Goal: Task Accomplishment & Management: Use online tool/utility

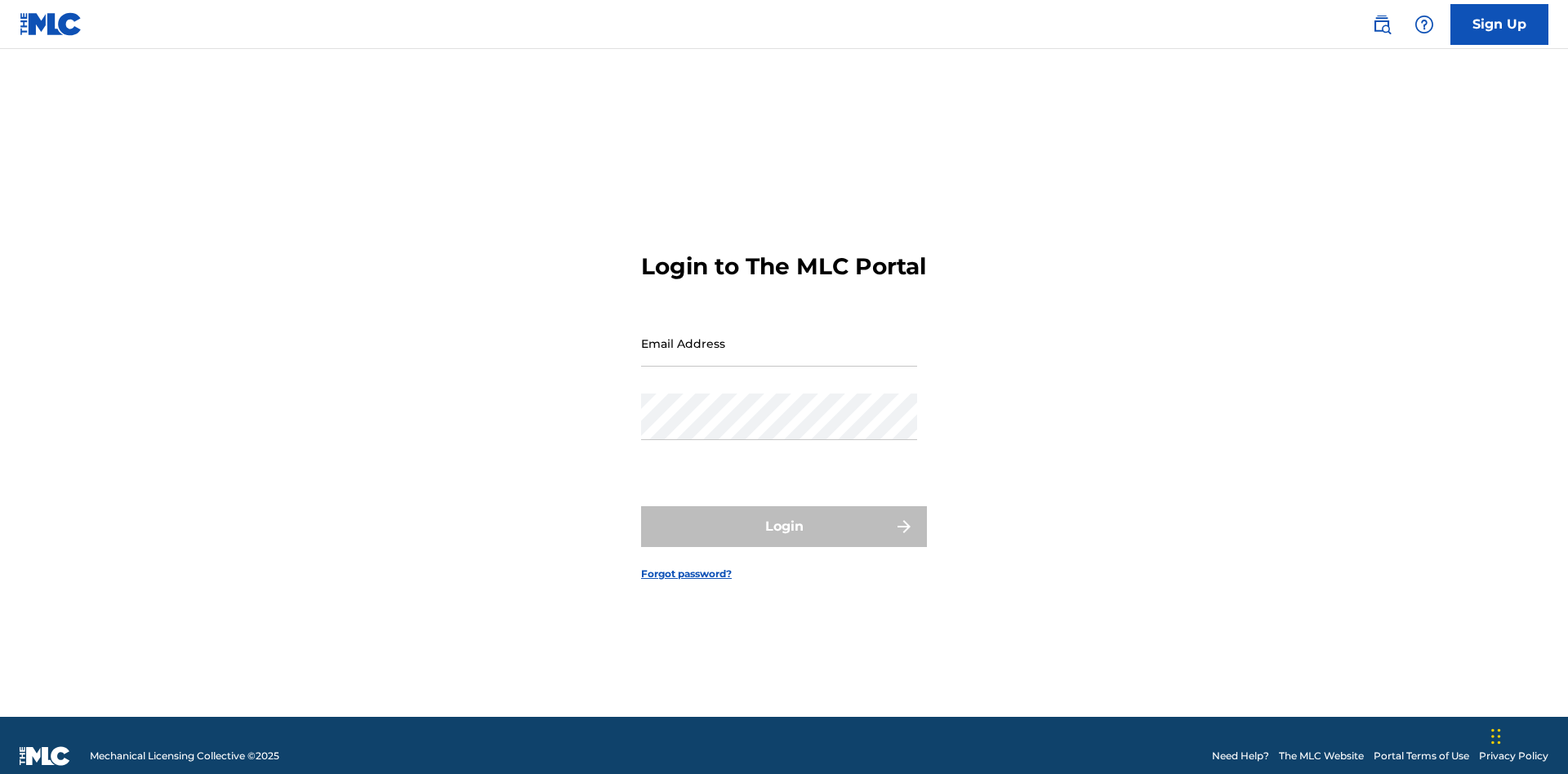
scroll to position [21, 0]
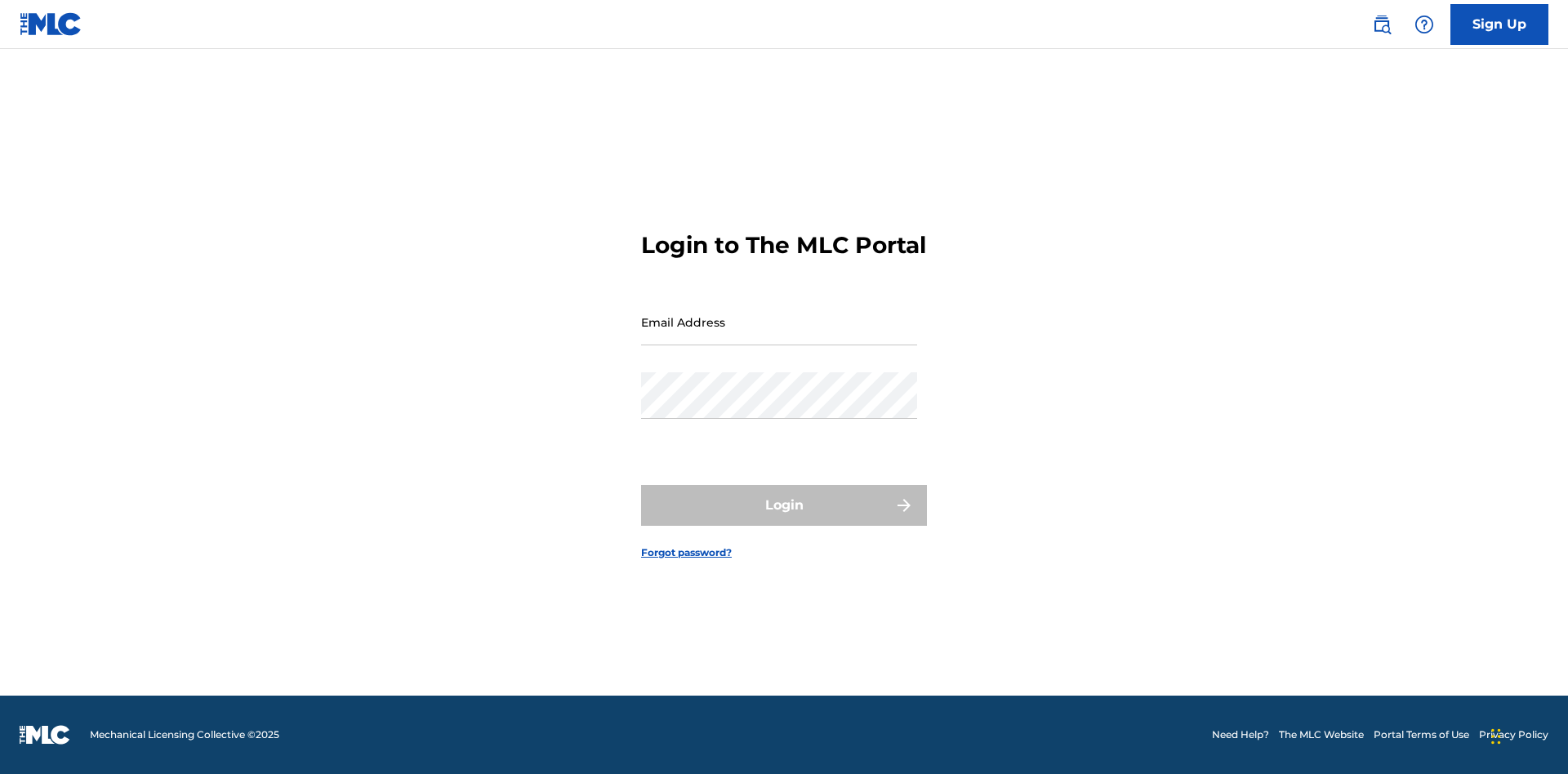
click at [779, 335] on input "Email Address" at bounding box center [779, 322] width 276 height 46
type input "[PERSON_NAME][EMAIL_ADDRESS][PERSON_NAME][DOMAIN_NAME]"
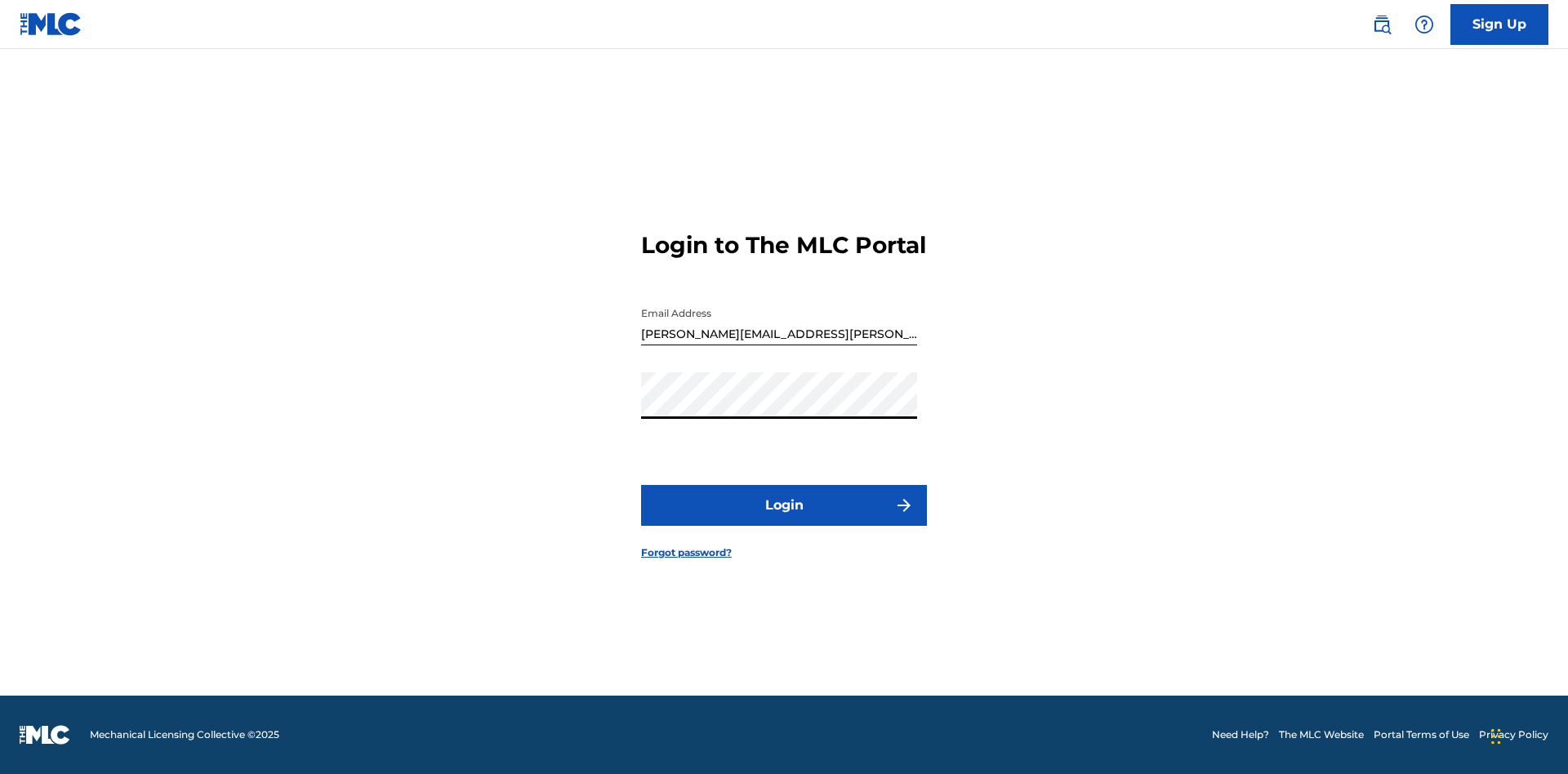
click at [784, 520] on button "Login" at bounding box center [784, 505] width 286 height 41
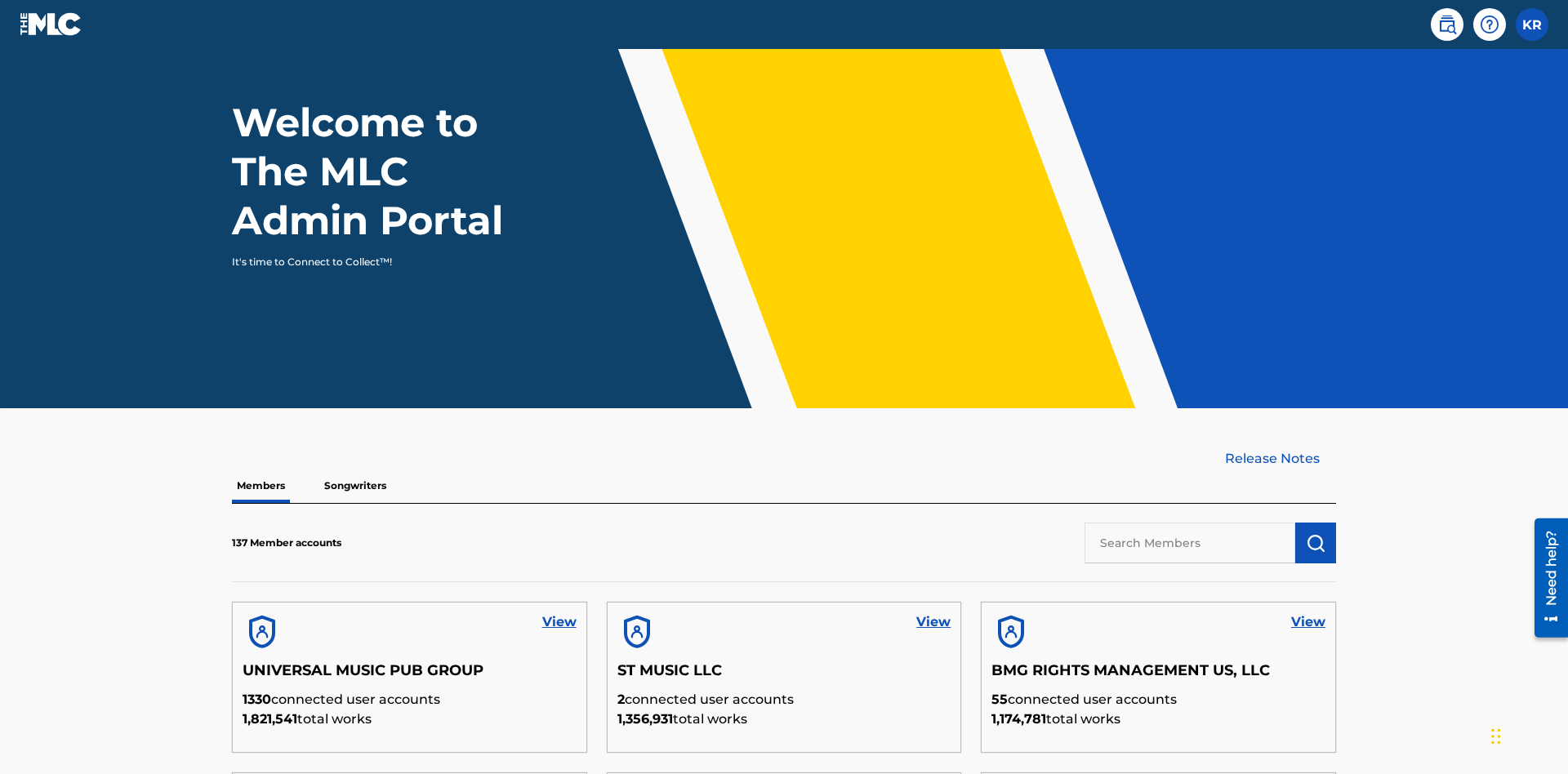
scroll to position [495, 0]
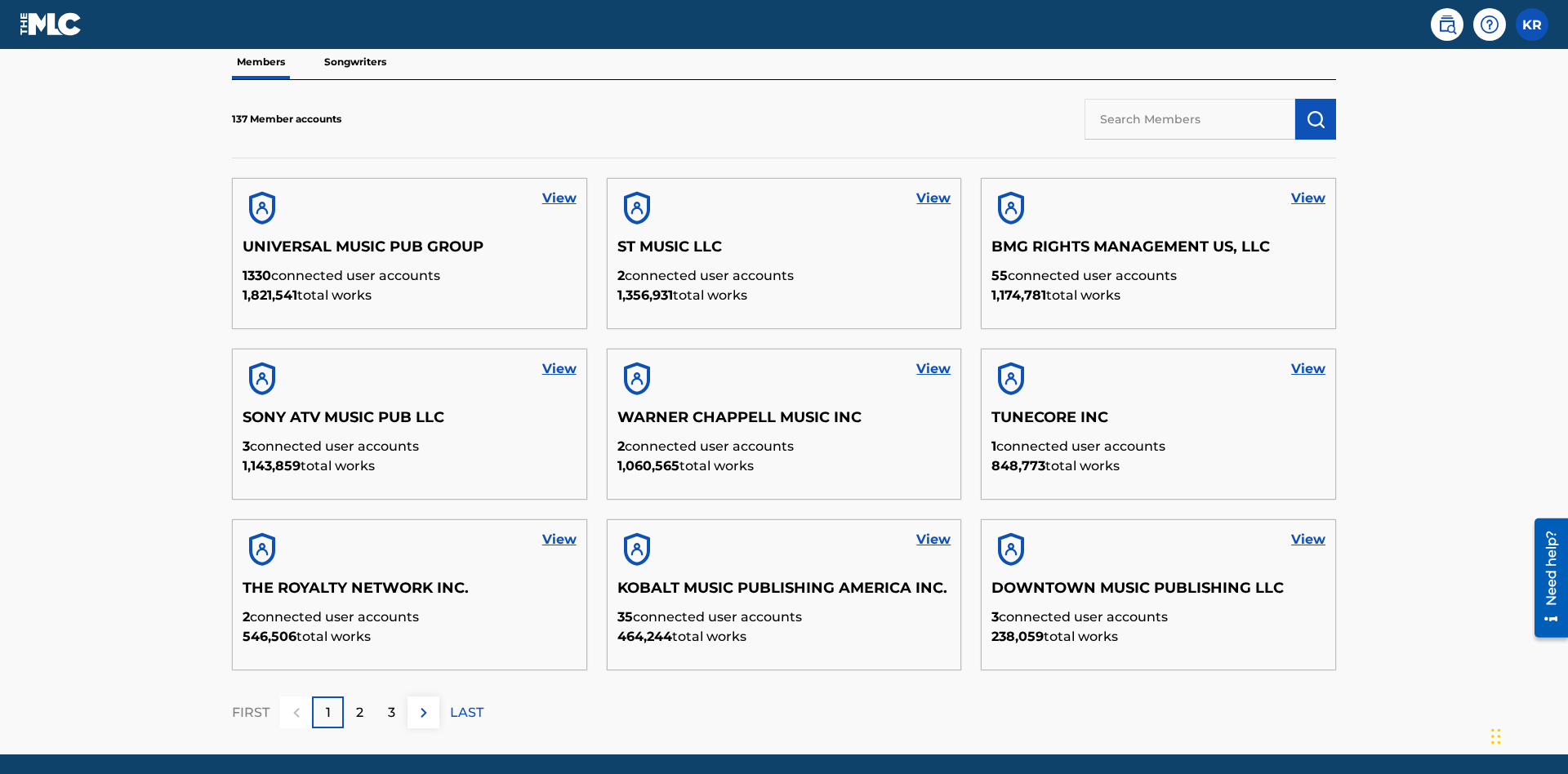
click at [1190, 118] on input "text" at bounding box center [1190, 118] width 211 height 41
type input "UNIVERSAL MUSIC PUB GROUP"
click at [1316, 109] on img "submit" at bounding box center [1316, 119] width 20 height 20
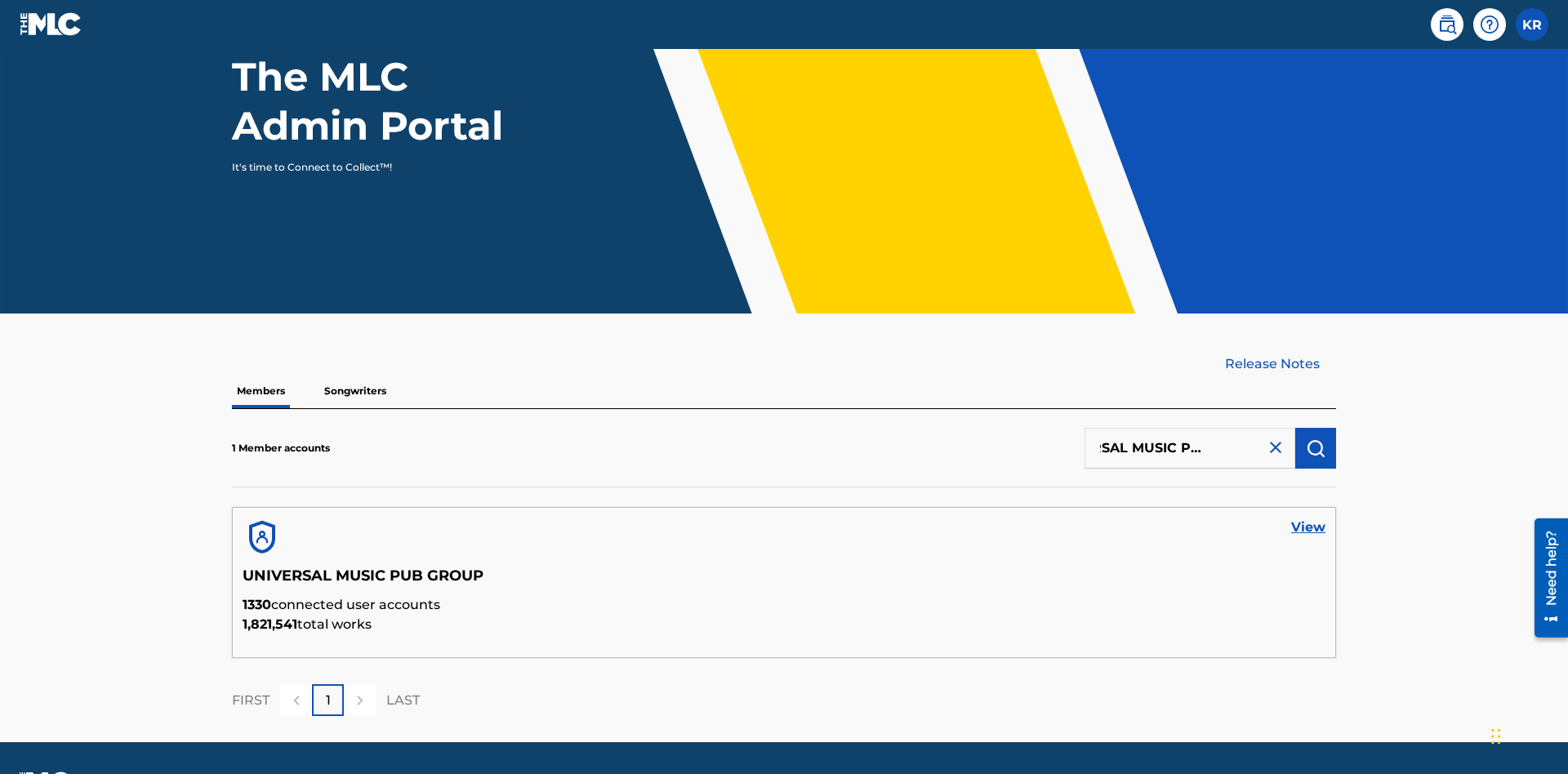
click at [1308, 518] on link "View" at bounding box center [1308, 528] width 34 height 20
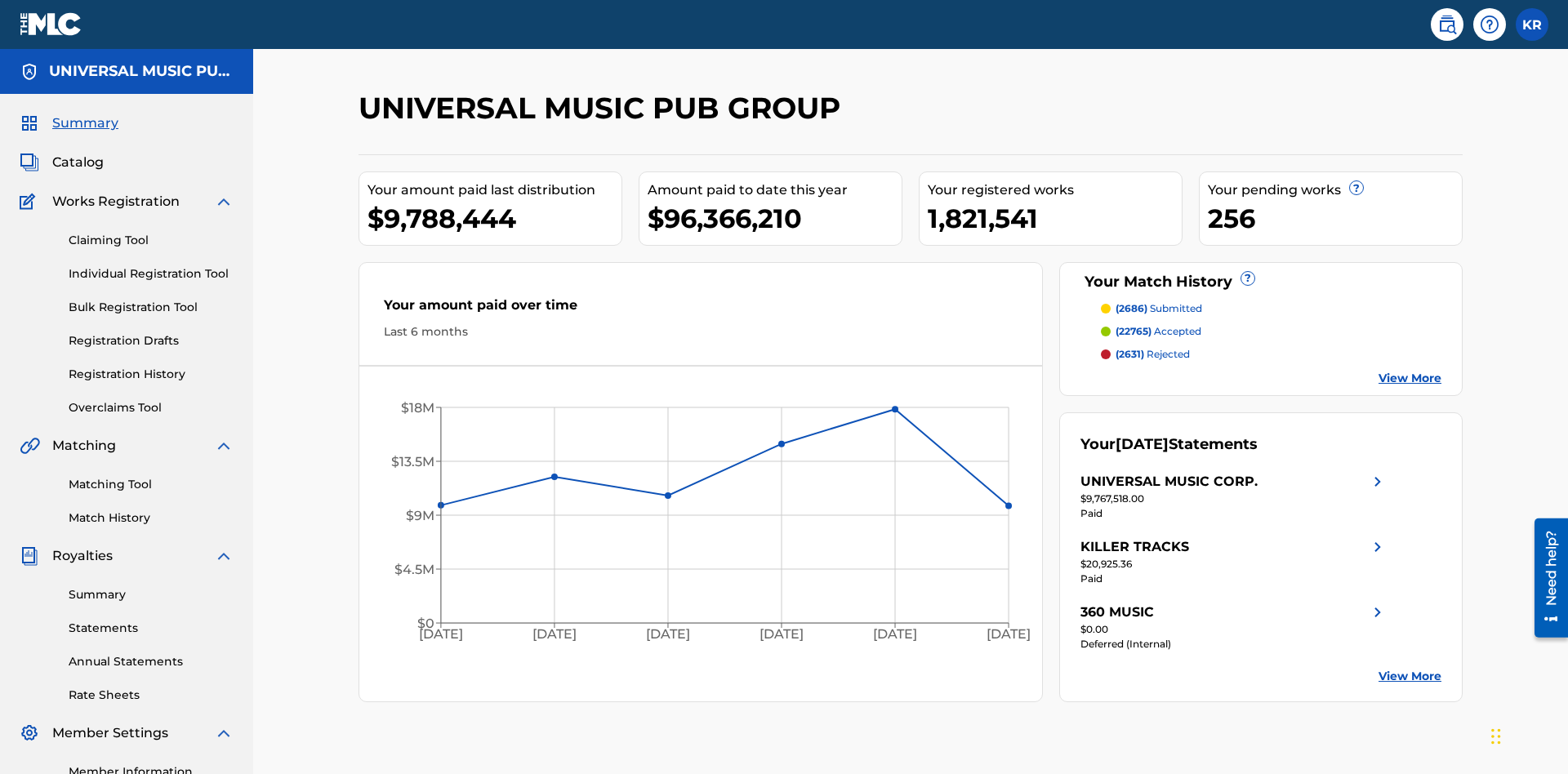
click at [151, 266] on link "Individual Registration Tool" at bounding box center [151, 274] width 165 height 17
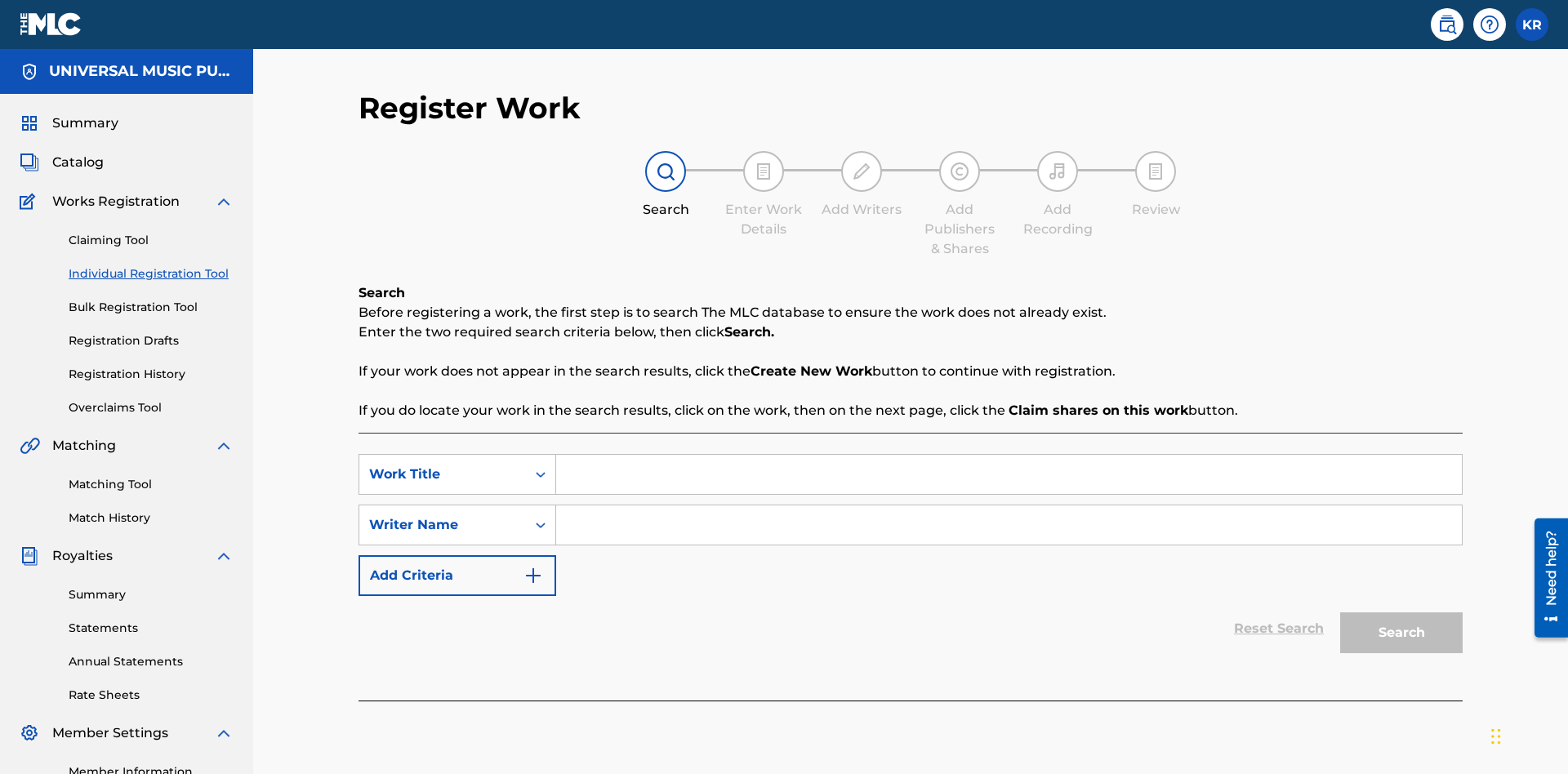
click at [1009, 455] on input "Search Form" at bounding box center [1009, 474] width 906 height 39
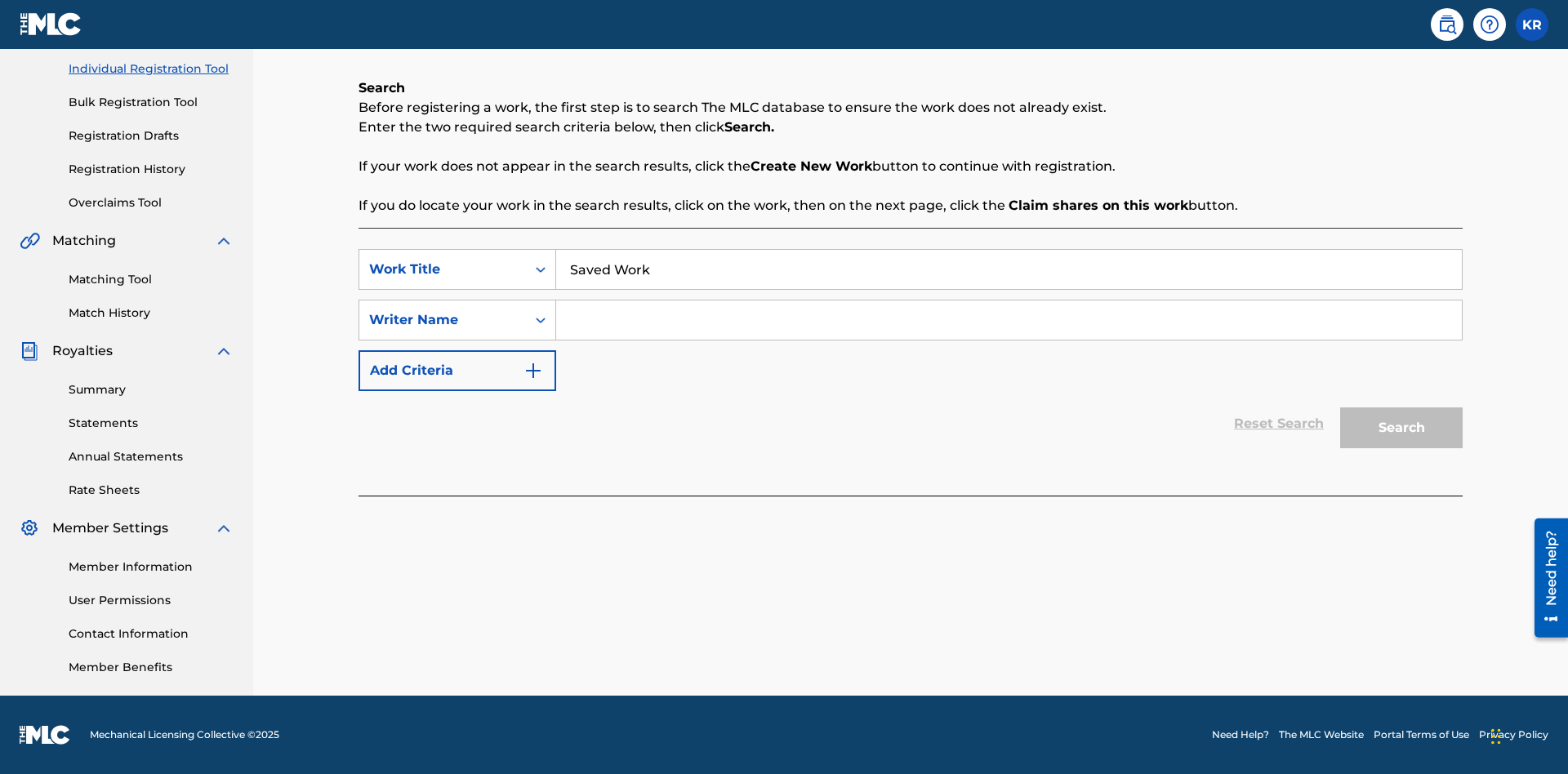
type input "Saved Work"
click at [1009, 320] on input "Search Form" at bounding box center [1009, 319] width 906 height 39
type input "Test Name"
